Goal: Information Seeking & Learning: Learn about a topic

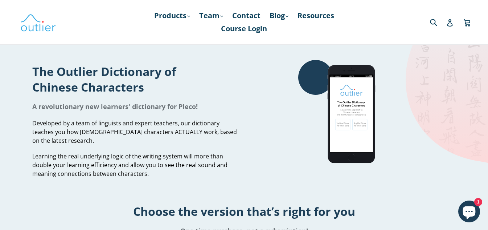
click at [155, 113] on div "A revolutionary new learners' dictionary for Pleco!" at bounding box center [135, 106] width 206 height 16
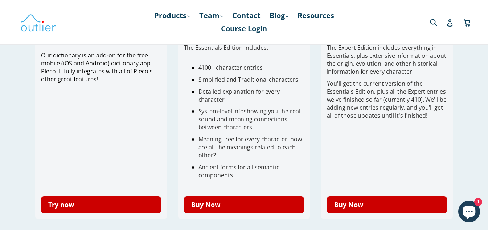
scroll to position [232, 0]
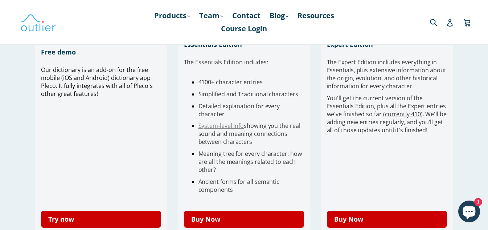
click at [206, 128] on link "System-level Info" at bounding box center [221, 125] width 46 height 8
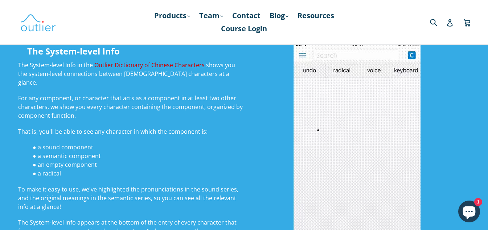
scroll to position [58, 0]
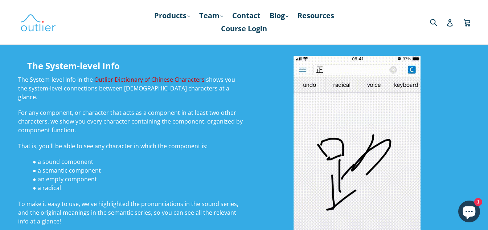
click at [137, 118] on p "For any component, or character that acts as a component in at least two other …" at bounding box center [131, 121] width 226 height 26
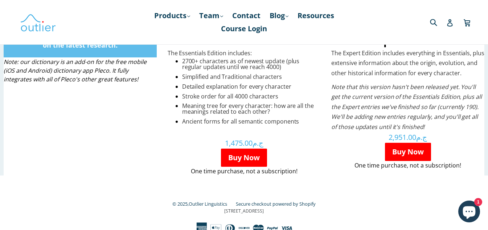
scroll to position [1371, 0]
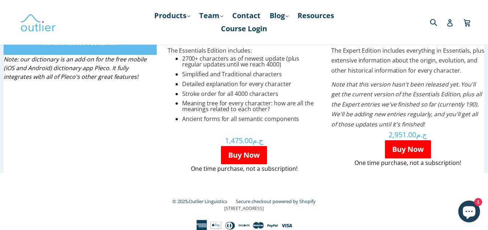
click at [268, 88] on ul "2700+ characters as of newest update (plus regular updates until we reach 4000)…" at bounding box center [244, 88] width 153 height 66
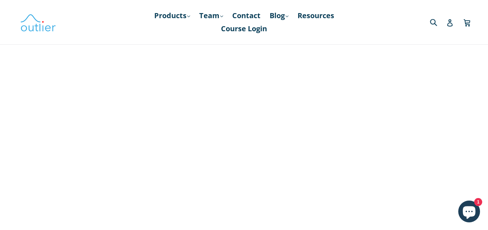
scroll to position [356, 0]
